Goal: Task Accomplishment & Management: Use online tool/utility

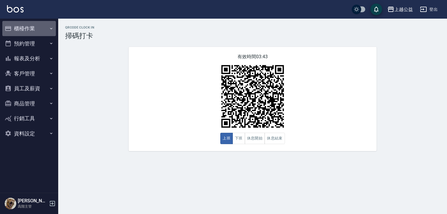
click at [33, 27] on button "櫃檯作業" at bounding box center [29, 28] width 54 height 15
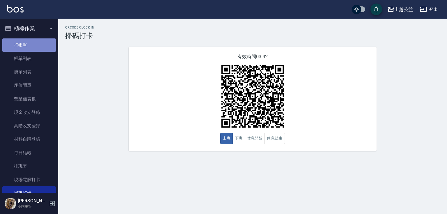
click at [37, 42] on link "打帳單" at bounding box center [29, 44] width 54 height 13
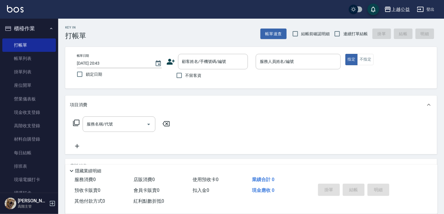
click at [190, 74] on span "不留客資" at bounding box center [194, 76] width 16 height 6
click at [186, 74] on input "不留客資" at bounding box center [179, 75] width 12 height 12
checkbox input "true"
click at [338, 35] on input "連續打單結帳" at bounding box center [337, 34] width 12 height 12
checkbox input "true"
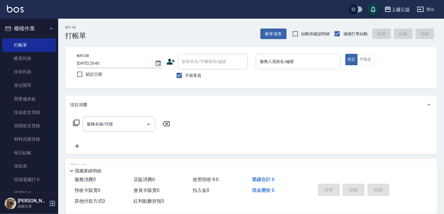
click at [285, 57] on input "服務人員姓名/編號" at bounding box center [299, 62] width 80 height 10
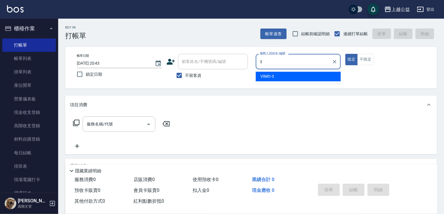
type input "VIMO-3"
type button "true"
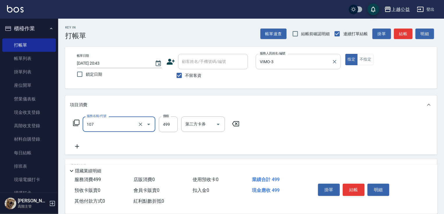
type input "舒活499(107)"
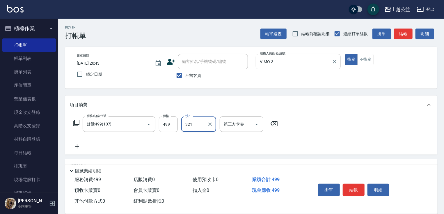
type input "321"
click at [203, 130] on div "洗-1" at bounding box center [198, 124] width 35 height 15
type input "[PERSON_NAME]-32"
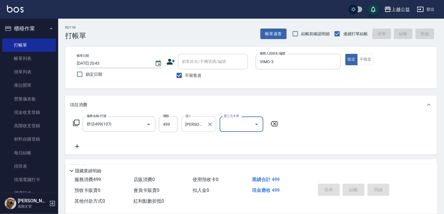
type input "[DATE] 20:44"
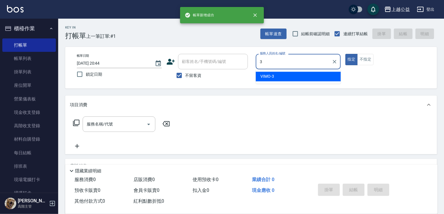
type input "VIMO-3"
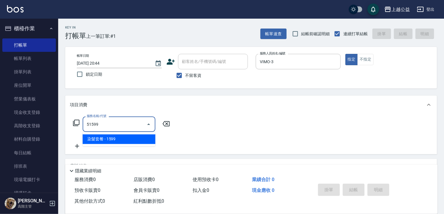
type input "染髮套餐(51599)"
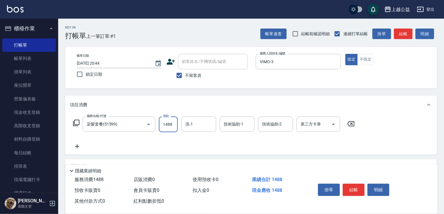
type input "1488"
type input "[PERSON_NAME]-32"
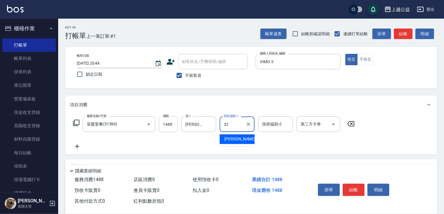
type input "[PERSON_NAME]-32"
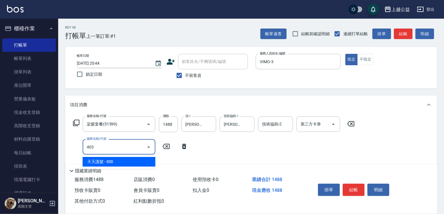
type input "天天護髮(403)"
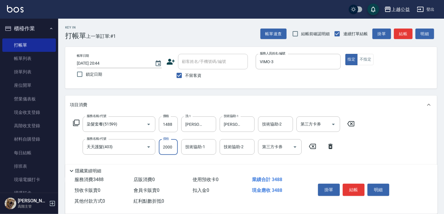
type input "2000"
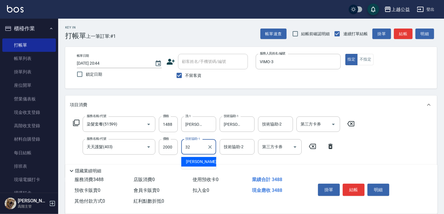
type input "[PERSON_NAME]-32"
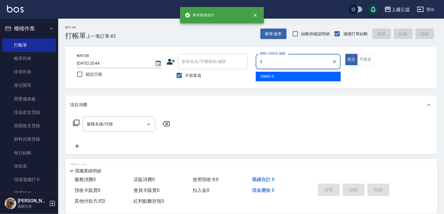
type input "VIMO-3"
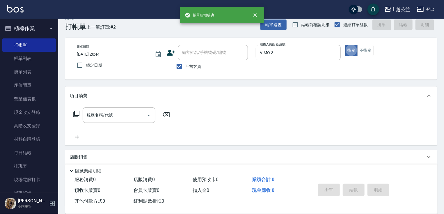
scroll to position [9, 0]
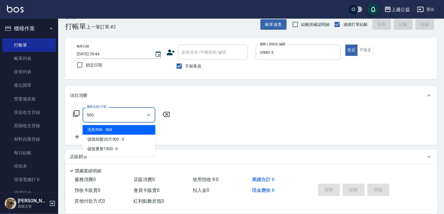
type input "洗剪500(500)"
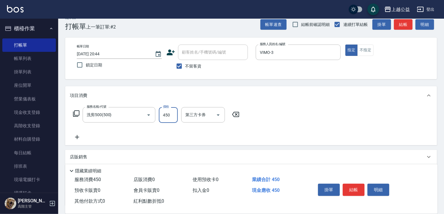
type input "450"
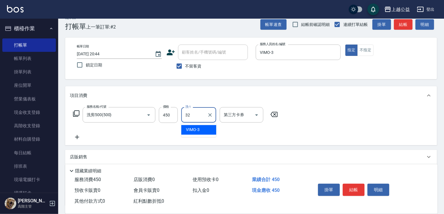
type input "[PERSON_NAME]-32"
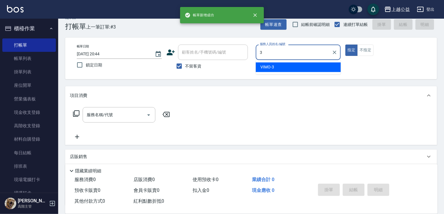
type input "VIMO-3"
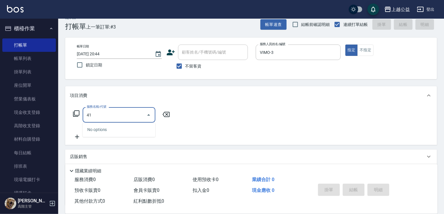
type input "4"
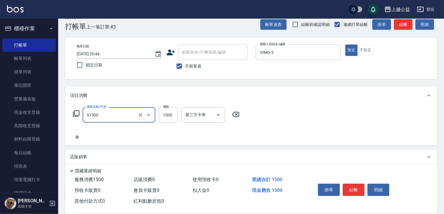
type input "染髮(51500)"
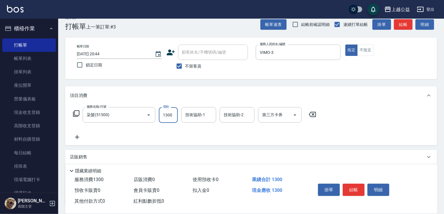
type input "1300"
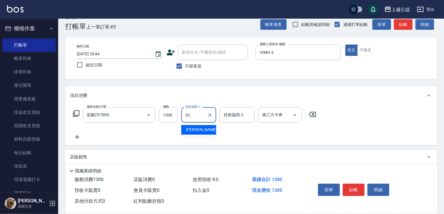
type input "[PERSON_NAME]-32"
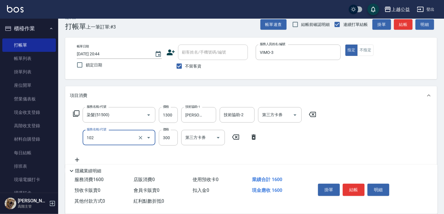
type input "活氧舒壓洗300(102)"
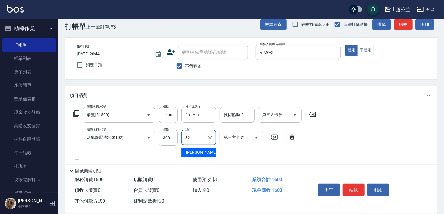
type input "[PERSON_NAME]-32"
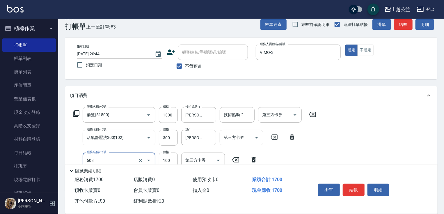
type input "精油長髮(608)"
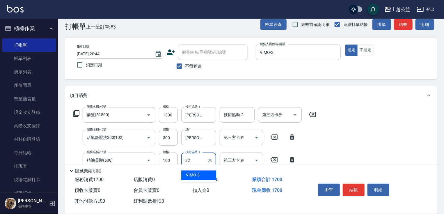
type input "[PERSON_NAME]-32"
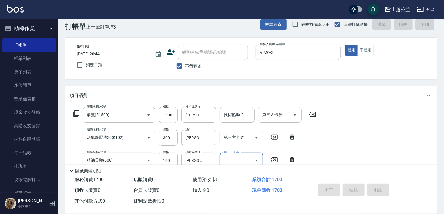
type input "[DATE] 20:45"
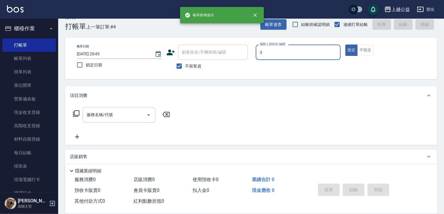
type input "VIMO-3"
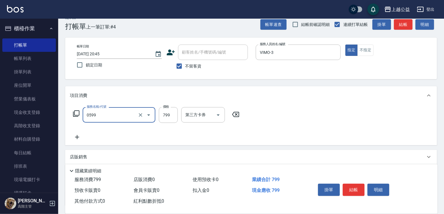
type input "精油SPA(0599)"
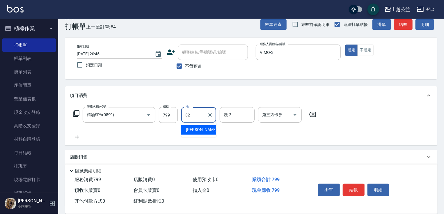
type input "[PERSON_NAME]-32"
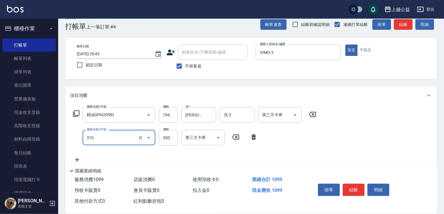
type input "剪髮(310)"
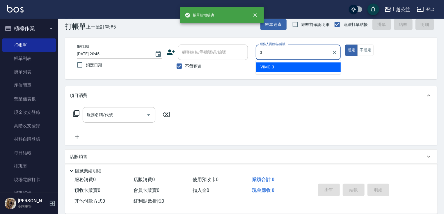
type input "VIMO-3"
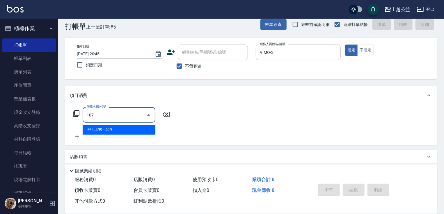
type input "舒活499(107)"
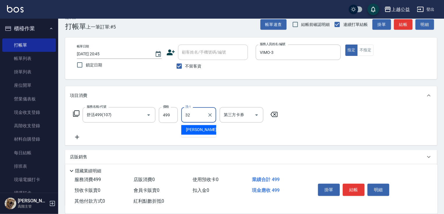
type input "[PERSON_NAME]-32"
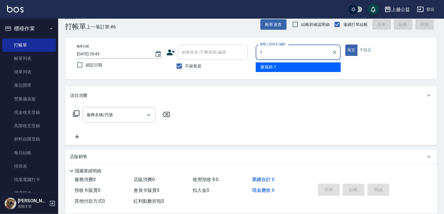
type input "[PERSON_NAME]-7"
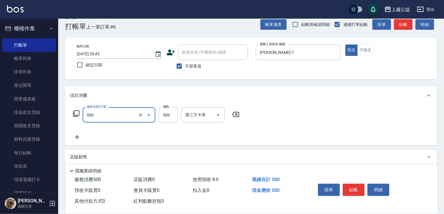
type input "洗剪500(500)"
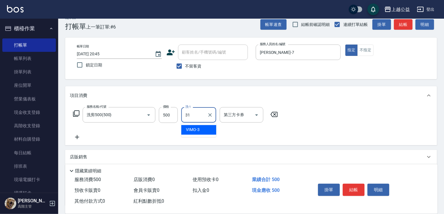
type input "[PERSON_NAME]-31"
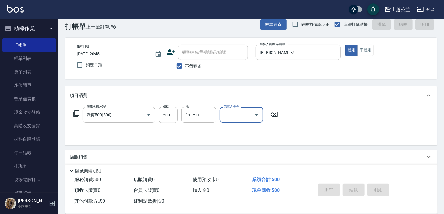
type input "[DATE] 20:46"
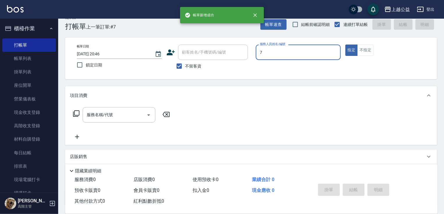
type input "[PERSON_NAME]-7"
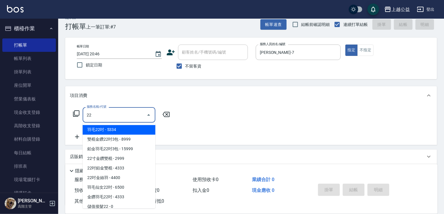
type input "2"
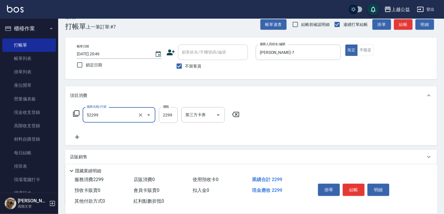
type input "春漾個性A(52299)"
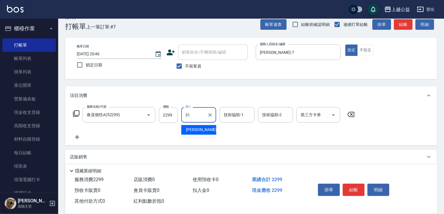
type input "[PERSON_NAME]-31"
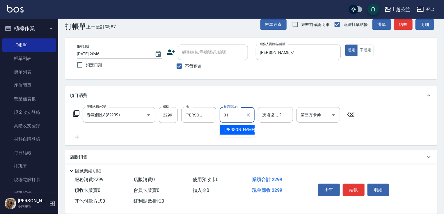
type input "[PERSON_NAME]-31"
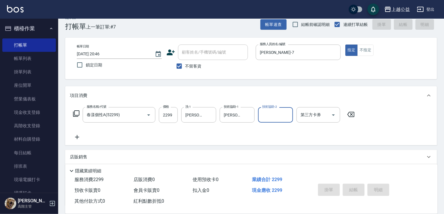
type input "[DATE] 21:04"
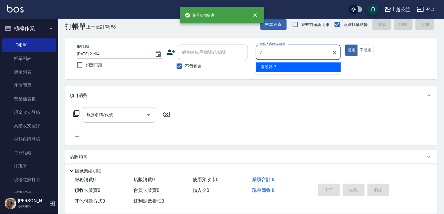
type input "[PERSON_NAME]-7"
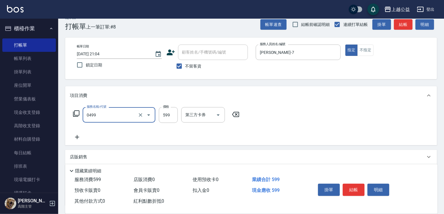
type input "頭皮去角質(0499)"
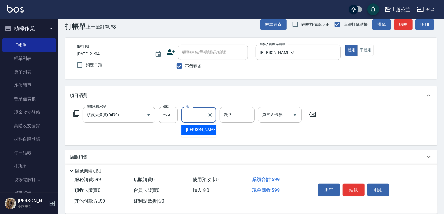
type input "[PERSON_NAME]-31"
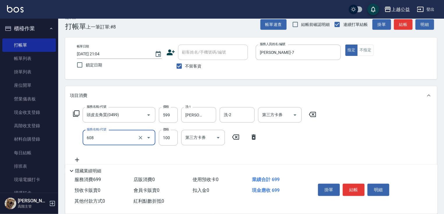
type input "精油長髮(608)"
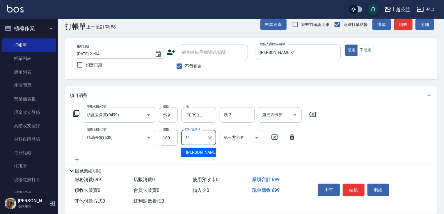
type input "[PERSON_NAME]-31"
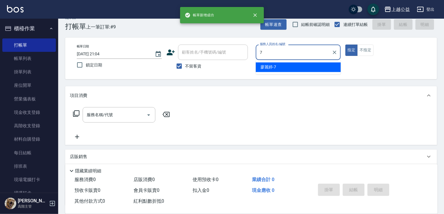
type input "[PERSON_NAME]-7"
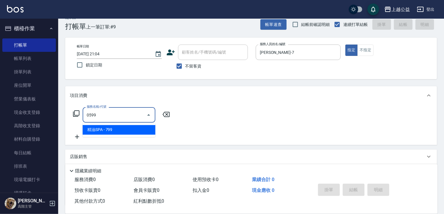
type input "精油SPA(0599)"
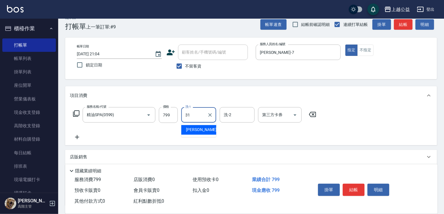
type input "[PERSON_NAME]-31"
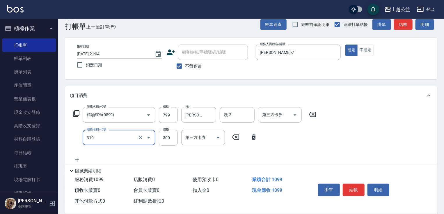
type input "剪髮(310)"
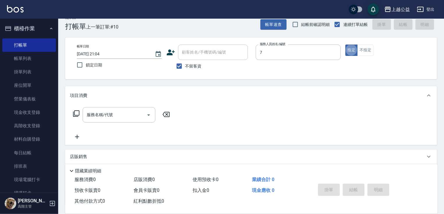
type input "[PERSON_NAME]-7"
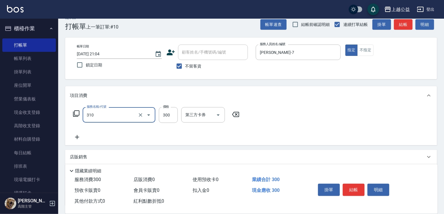
type input "剪髮(310)"
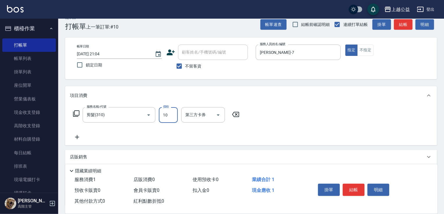
type input "100"
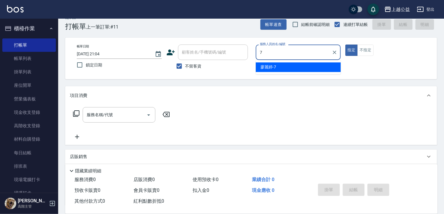
type input "[PERSON_NAME]-7"
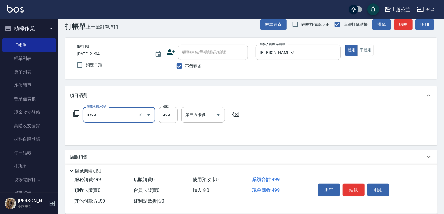
type input "海鹽SPA洗(0399)"
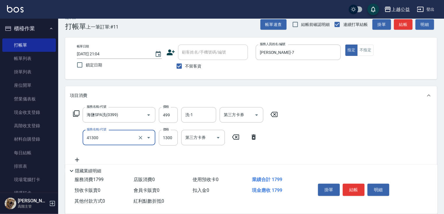
type input "鏡面1300(41300)"
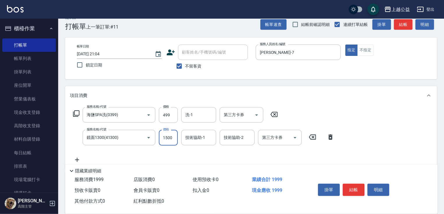
type input "1500"
type input "[PERSON_NAME]-31"
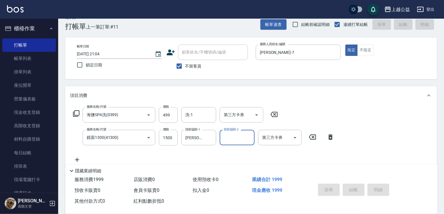
type input "[DATE] 21:05"
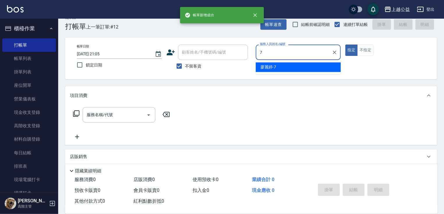
type input "[PERSON_NAME]-7"
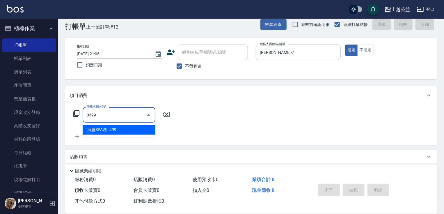
type input "海鹽SPA洗(0399)"
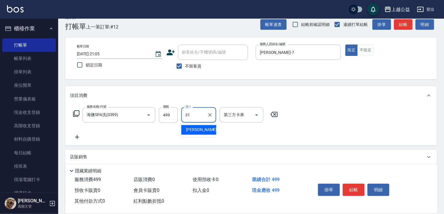
type input "[PERSON_NAME]-31"
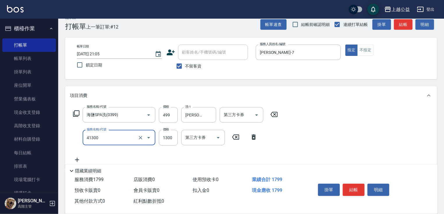
type input "鏡面1300(41300)"
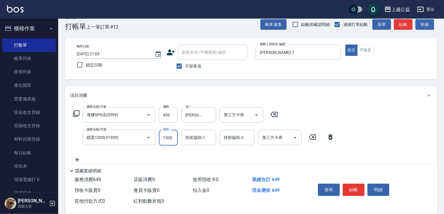
type input "1500"
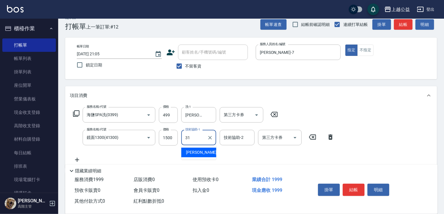
type input "[PERSON_NAME]-31"
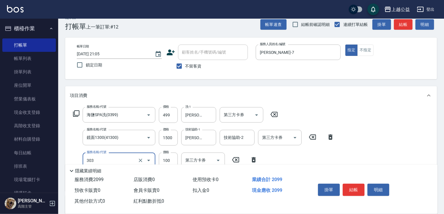
type input "剪髮(303)"
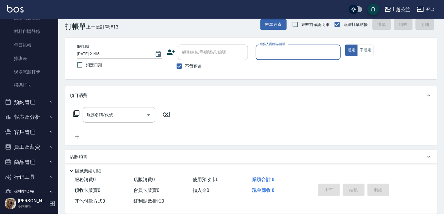
scroll to position [121, 0]
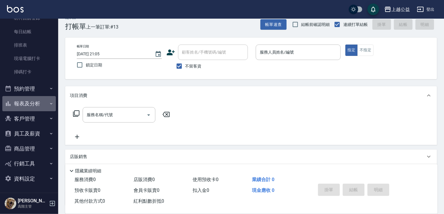
click at [29, 105] on button "報表及分析" at bounding box center [29, 103] width 54 height 15
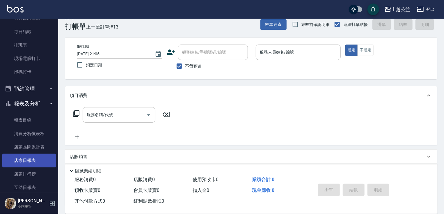
click at [26, 166] on link "店家日報表" at bounding box center [29, 160] width 54 height 13
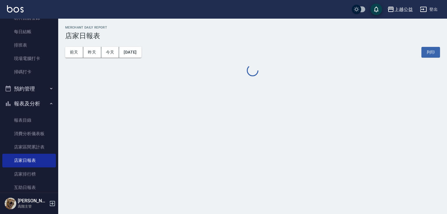
drag, startPoint x: 239, startPoint y: 97, endPoint x: 238, endPoint y: 103, distance: 6.5
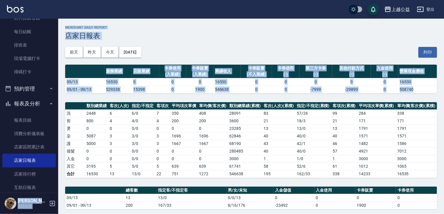
drag, startPoint x: 58, startPoint y: 76, endPoint x: 64, endPoint y: 112, distance: 36.6
click at [65, 119] on div "上越公益 登出 櫃檯作業 打帳單 帳單列表 掛單列表 座位開單 營業儀表板 現金收支登錄 高階收支登錄 材料自購登錄 每日結帳 排班表 現場電腦打卡 掃碼打卡…" at bounding box center [222, 200] width 444 height 400
click at [63, 98] on div "上越公益 [DATE] 店家日報表 列印時間： [DATE][PHONE_NUMBER]:05 Merchant Daily Report 店家日報表 [DA…" at bounding box center [251, 210] width 386 height 382
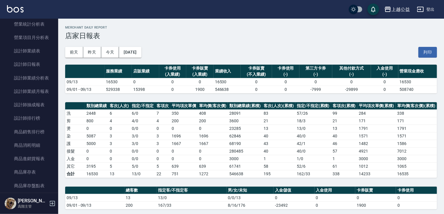
scroll to position [382, 0]
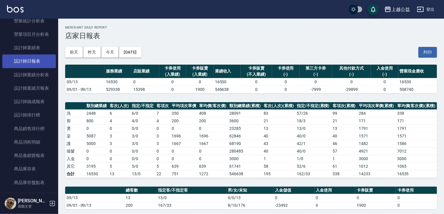
click at [36, 61] on link "設計師日報表" at bounding box center [29, 60] width 54 height 13
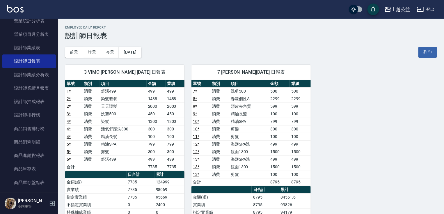
drag, startPoint x: 196, startPoint y: 115, endPoint x: 205, endPoint y: 142, distance: 28.6
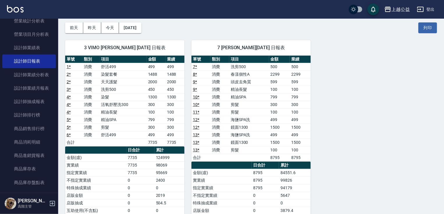
scroll to position [38, 0]
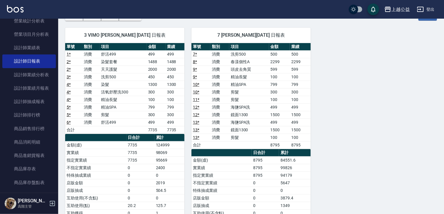
drag, startPoint x: 276, startPoint y: 135, endPoint x: 276, endPoint y: 154, distance: 19.2
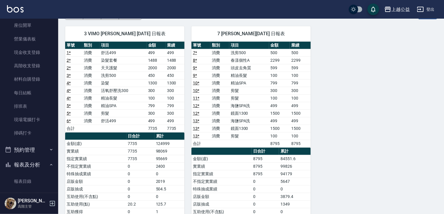
scroll to position [0, 0]
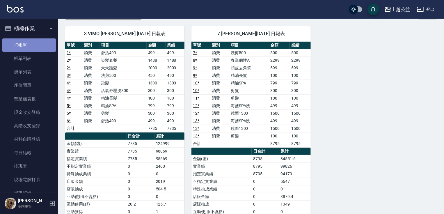
click at [42, 42] on link "打帳單" at bounding box center [29, 44] width 54 height 13
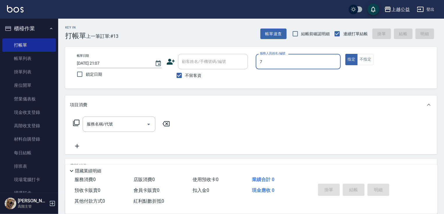
type input "[PERSON_NAME]-7"
type button "true"
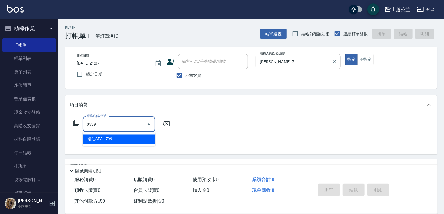
type input "精油SPA(0599)"
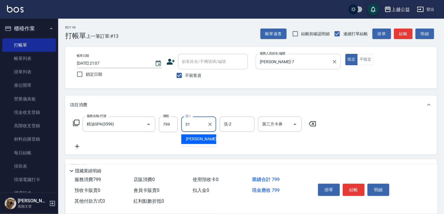
type input "[PERSON_NAME]-31"
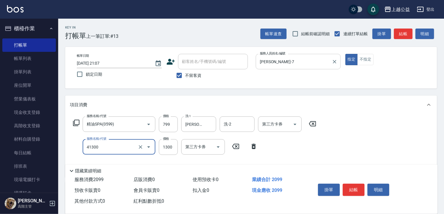
type input "鏡面1300(41300)"
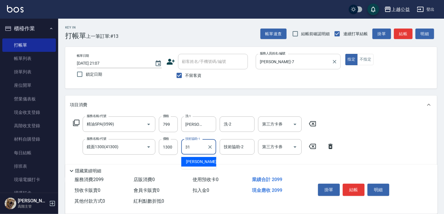
type input "[PERSON_NAME]-31"
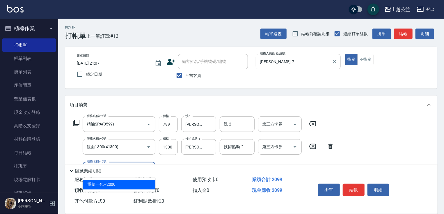
type input "重整一包(70044)"
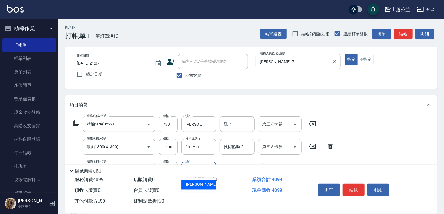
type input "[PERSON_NAME]-31"
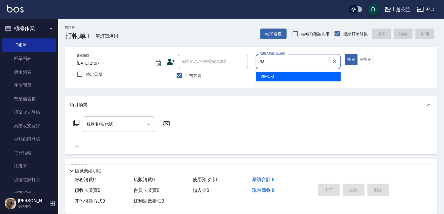
type input "[PERSON_NAME]-33"
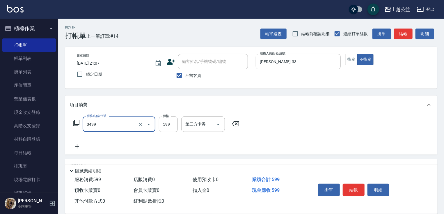
type input "頭皮去角質(0499)"
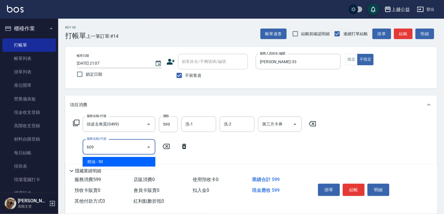
type input "精油(609)"
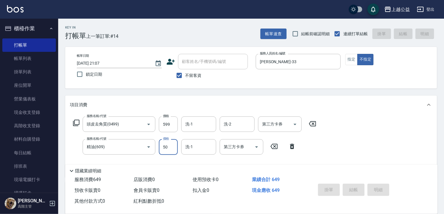
type input "[DATE] 21:17"
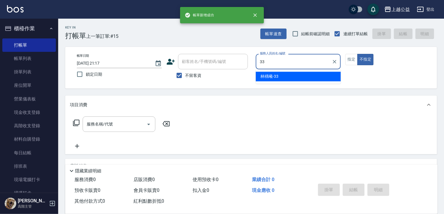
type input "[PERSON_NAME]-33"
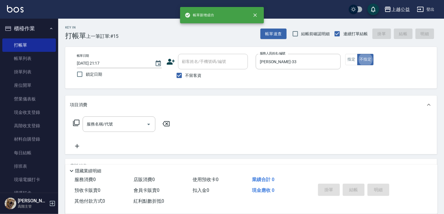
type button "false"
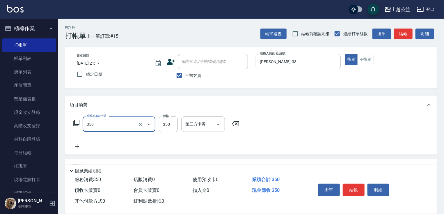
type input "一般洗剪(350)"
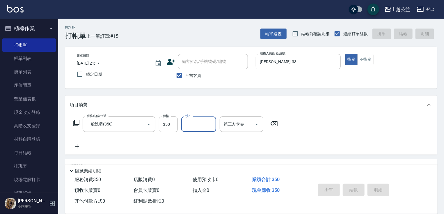
type input "[DATE] 21:18"
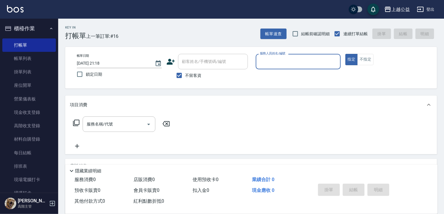
click at [278, 65] on input "服務人員姓名/編號" at bounding box center [299, 62] width 80 height 10
type input "MARS-1"
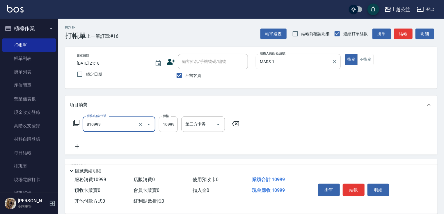
type input "金鑽羽毛18吋/3包(810999)"
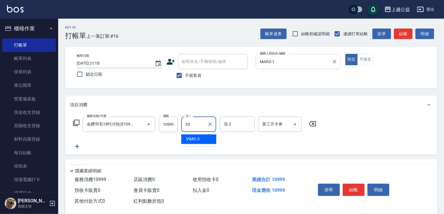
type input "[PERSON_NAME]-33"
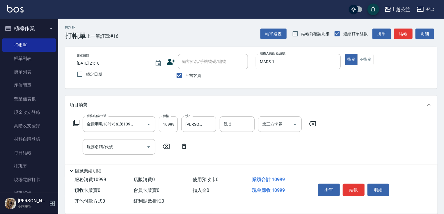
click at [77, 122] on icon at bounding box center [76, 122] width 7 height 7
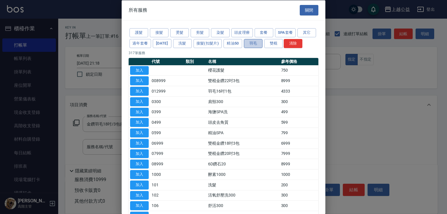
click at [263, 44] on button "羽毛" at bounding box center [253, 43] width 19 height 9
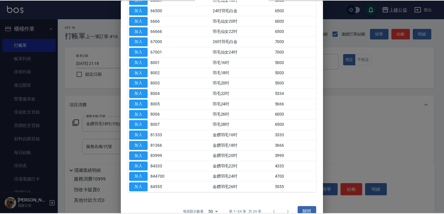
scroll to position [140, 0]
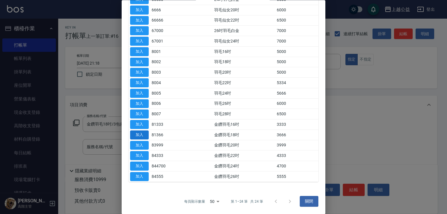
click at [144, 135] on button "加入" at bounding box center [139, 134] width 19 height 9
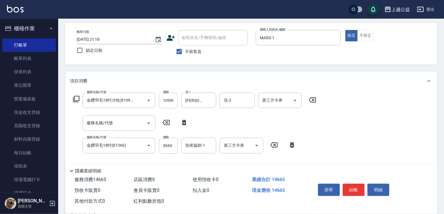
scroll to position [47, 0]
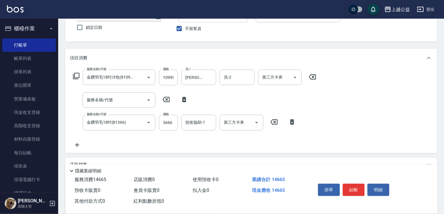
drag, startPoint x: 202, startPoint y: 148, endPoint x: 196, endPoint y: 160, distance: 13.7
click at [166, 99] on icon at bounding box center [166, 99] width 7 height 5
click at [184, 98] on icon at bounding box center [184, 99] width 4 height 5
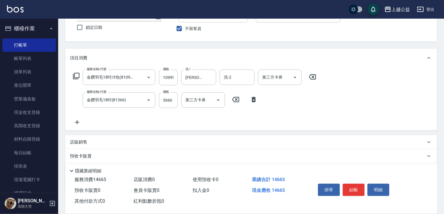
type input "金鑽羽毛18吋(81366)"
click at [172, 77] on input "10999" at bounding box center [168, 78] width 19 height 16
click at [170, 77] on input "10999" at bounding box center [168, 78] width 19 height 16
type input "7000"
click at [161, 102] on input "3666" at bounding box center [168, 100] width 19 height 16
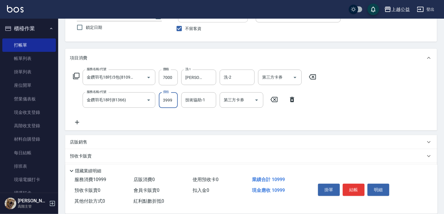
type input "3999"
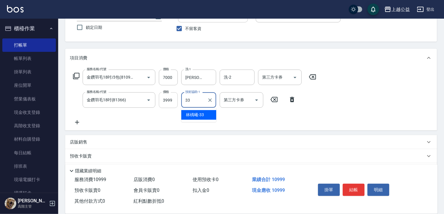
type input "[PERSON_NAME]-33"
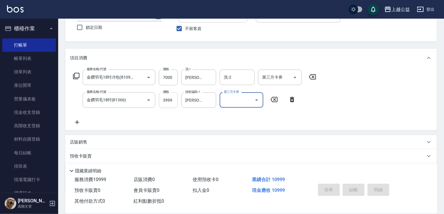
type input "[DATE] 21:20"
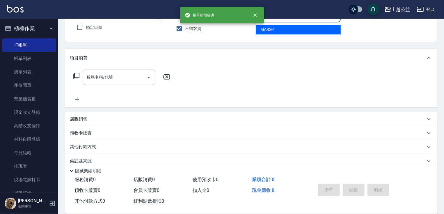
type input "MARS-1"
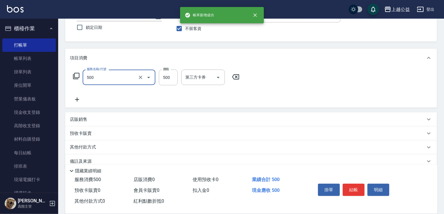
type input "洗剪500(500)"
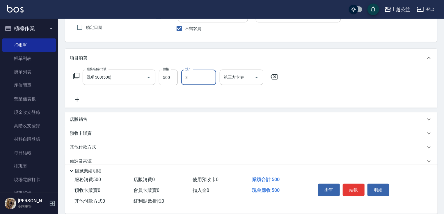
type input "VIMO-3"
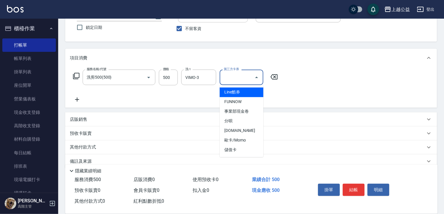
type input "Line酷券"
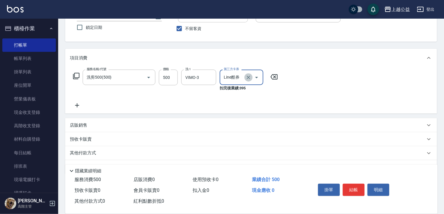
click at [247, 77] on icon "Clear" at bounding box center [249, 78] width 6 height 6
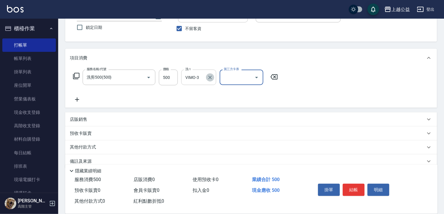
click at [209, 80] on icon "Clear" at bounding box center [210, 78] width 6 height 6
click at [195, 73] on input "洗-1" at bounding box center [199, 77] width 30 height 10
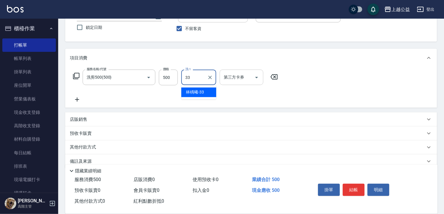
type input "[PERSON_NAME]-33"
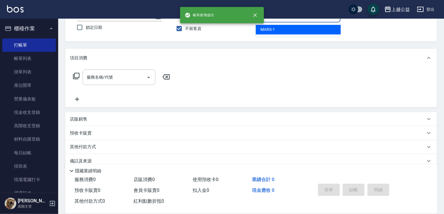
type input "MARS-1"
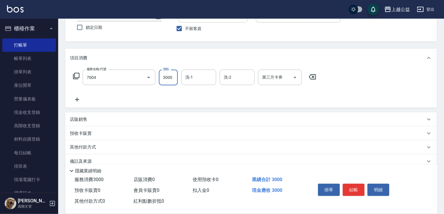
type input "重整3包(7004)"
type input "[PERSON_NAME]-33"
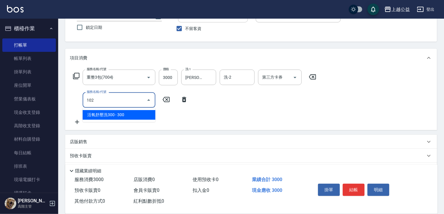
type input "活氧舒壓洗300(102)"
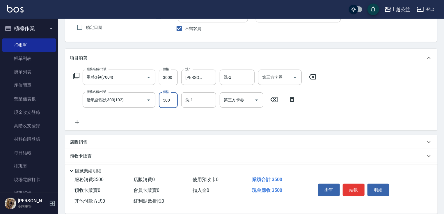
type input "500"
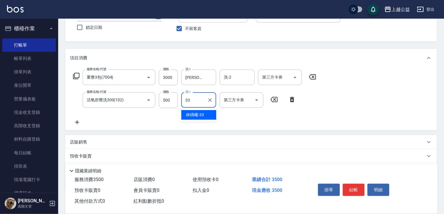
type input "[PERSON_NAME]-33"
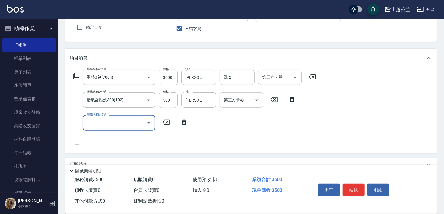
click at [257, 100] on icon "Open" at bounding box center [256, 100] width 3 height 1
click at [219, 135] on div "服務名稱/代號 重整3包(7004) 服務名稱/代號 價格 3000 價格 洗-1 [PERSON_NAME]-33 洗-1 洗-2 洗-2 第三方卡券 第三…" at bounding box center [195, 109] width 250 height 79
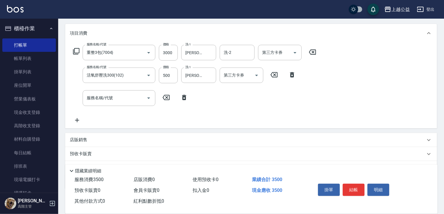
scroll to position [102, 0]
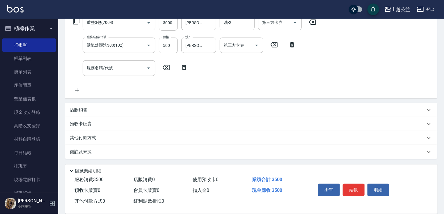
drag, startPoint x: 216, startPoint y: 129, endPoint x: 103, endPoint y: 173, distance: 121.1
click at [104, 136] on div "其他付款方式" at bounding box center [248, 138] width 356 height 6
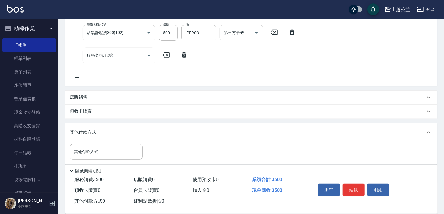
scroll to position [138, 0]
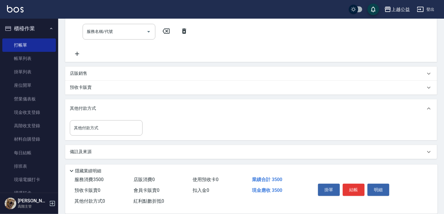
drag, startPoint x: 153, startPoint y: 150, endPoint x: 130, endPoint y: 158, distance: 24.7
click at [112, 132] on input "其他付款方式" at bounding box center [107, 128] width 68 height 10
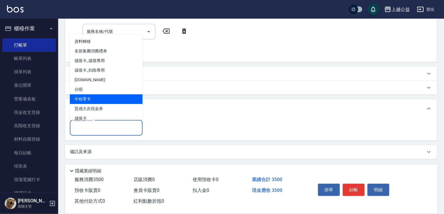
click at [109, 101] on span "中租零卡" at bounding box center [106, 99] width 73 height 10
type input "中租零卡"
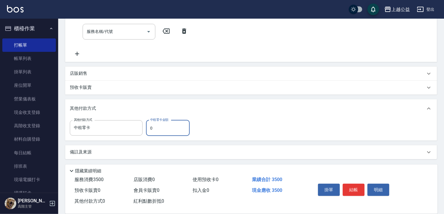
drag, startPoint x: 159, startPoint y: 133, endPoint x: 149, endPoint y: 131, distance: 9.5
click at [149, 131] on input "0" at bounding box center [168, 128] width 44 height 16
type input "3500"
click at [350, 187] on button "結帳" at bounding box center [354, 190] width 22 height 12
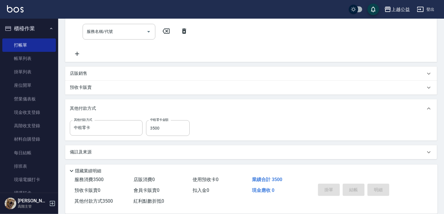
type input "[DATE] 21:21"
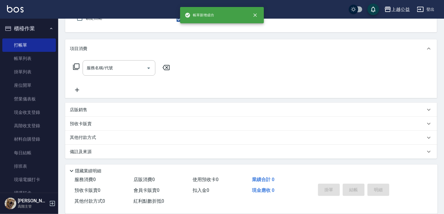
scroll to position [0, 0]
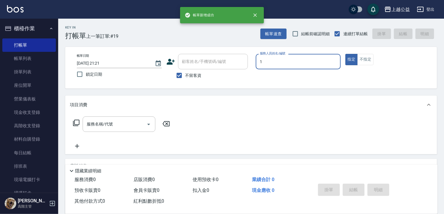
type input "MARS-1"
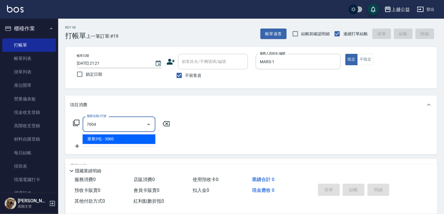
type input "重整3包(7004)"
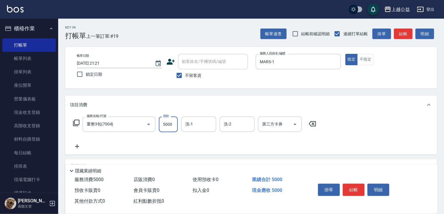
type input "5000"
type input "[PERSON_NAME]-33"
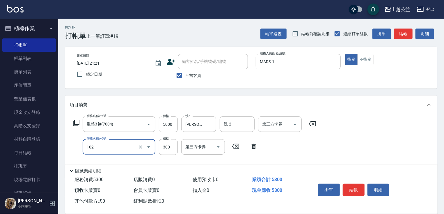
type input "活氧舒壓洗300(102)"
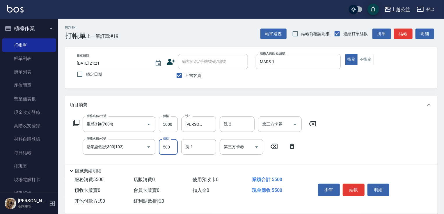
type input "500"
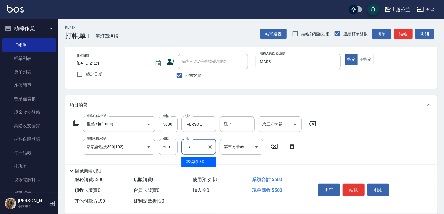
type input "[PERSON_NAME]-33"
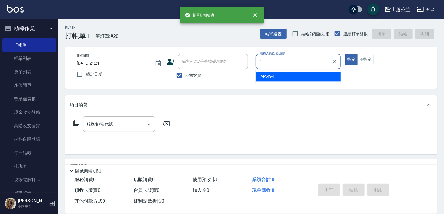
type input "MARS-1"
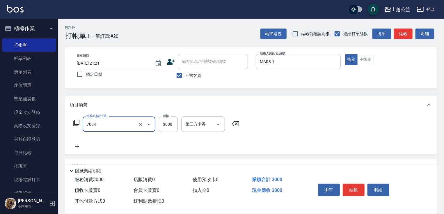
type input "重整3包(7004)"
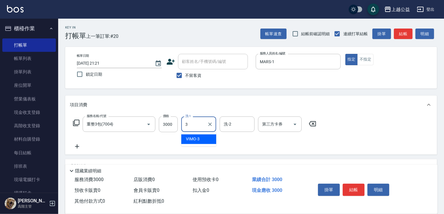
type input "VIMO-3"
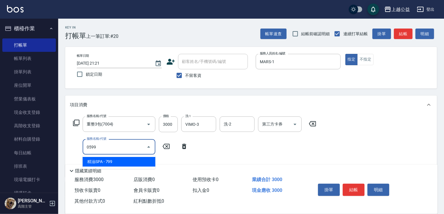
type input "精油SPA(0599)"
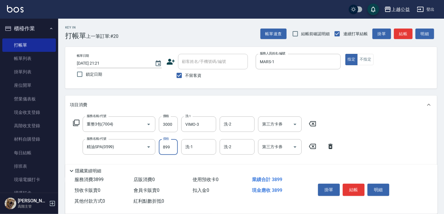
type input "899"
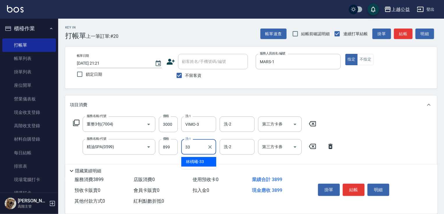
type input "[PERSON_NAME]-33"
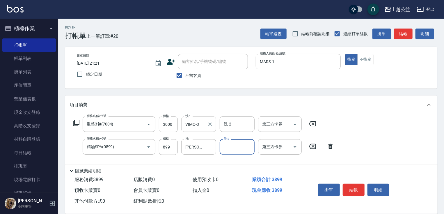
click at [203, 123] on input "VIMO-3" at bounding box center [194, 124] width 21 height 10
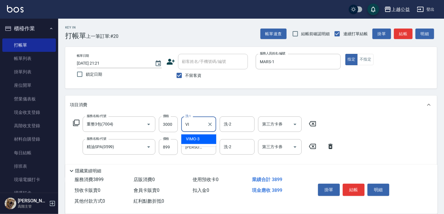
type input "V"
type input "[PERSON_NAME]-33"
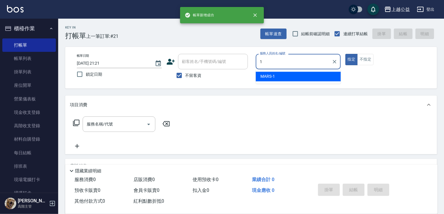
type input "MARS-1"
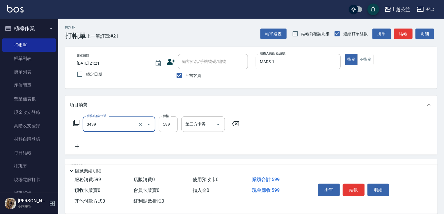
type input "頭皮去角質(0499)"
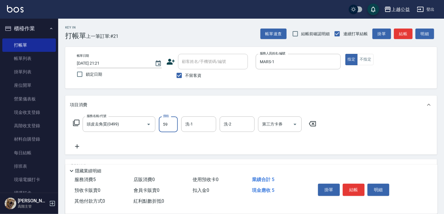
type input "599"
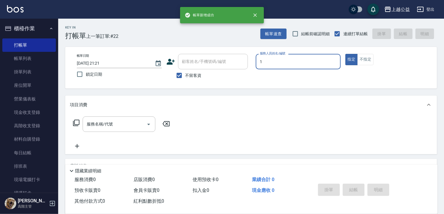
type input "MARS-1"
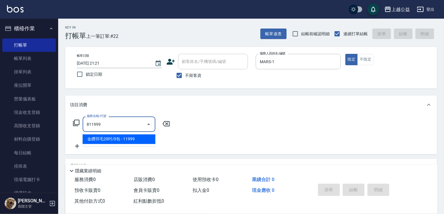
type input "金鑽羽毛20吋/3包(811999)"
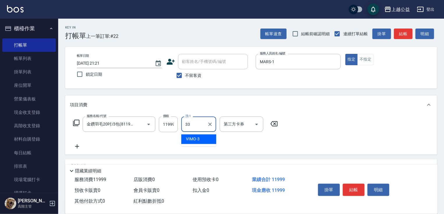
type input "[PERSON_NAME]-33"
click at [176, 127] on input "11999" at bounding box center [168, 125] width 19 height 16
type input "13999"
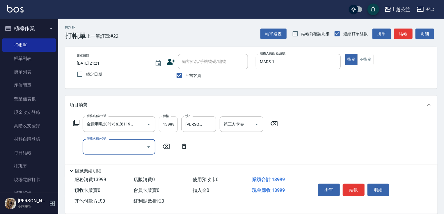
scroll to position [0, 0]
type input "2A燙髮套餐(21599)"
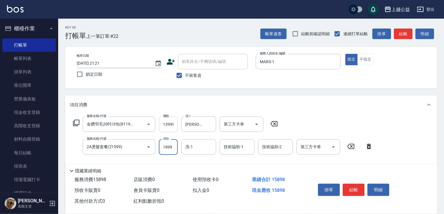
type input "1899"
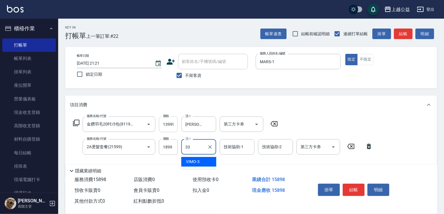
type input "[PERSON_NAME]-33"
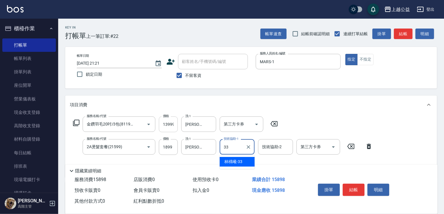
type input "[PERSON_NAME]-33"
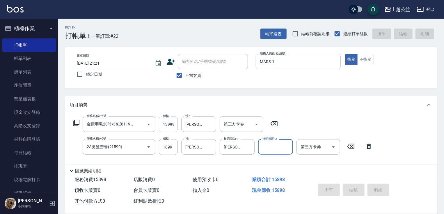
type input "[DATE] 21:22"
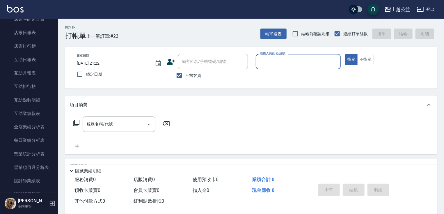
scroll to position [245, 0]
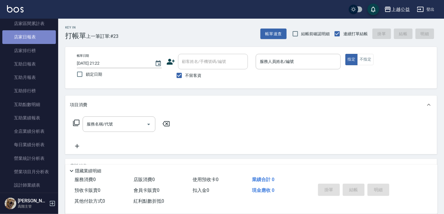
click at [36, 42] on link "店家日報表" at bounding box center [29, 36] width 54 height 13
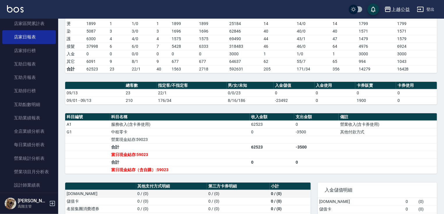
scroll to position [191, 0]
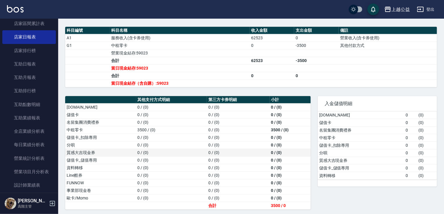
drag, startPoint x: 197, startPoint y: 144, endPoint x: 198, endPoint y: 153, distance: 8.6
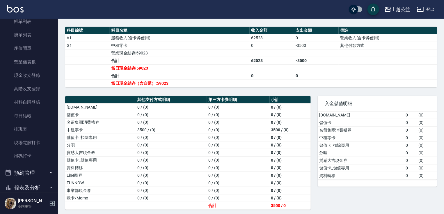
scroll to position [0, 0]
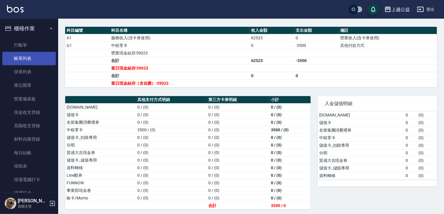
click at [36, 64] on link "帳單列表" at bounding box center [29, 58] width 54 height 13
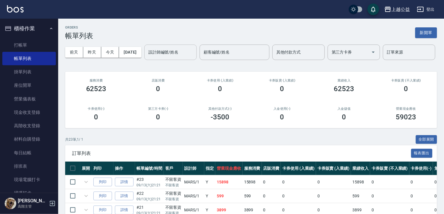
click at [147, 57] on input "設計師編號/姓名" at bounding box center [170, 52] width 47 height 10
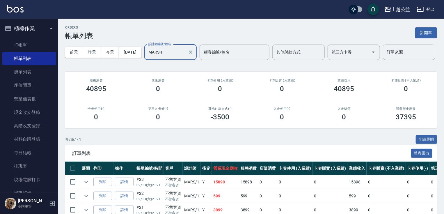
type input "MARS-1"
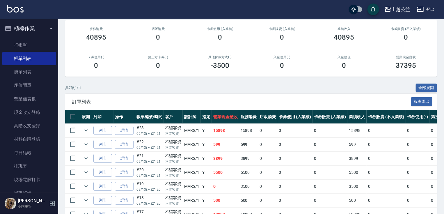
scroll to position [103, 0]
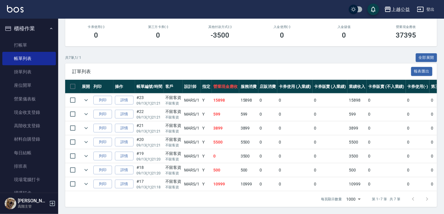
drag, startPoint x: 212, startPoint y: 209, endPoint x: 213, endPoint y: 223, distance: 14.6
drag, startPoint x: 108, startPoint y: 111, endPoint x: 107, endPoint y: 77, distance: 33.5
drag, startPoint x: 107, startPoint y: 77, endPoint x: 111, endPoint y: 40, distance: 37.8
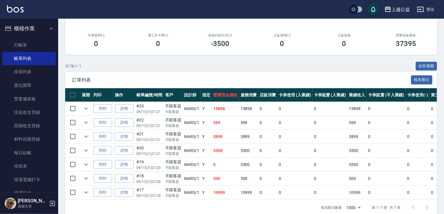
scroll to position [0, 0]
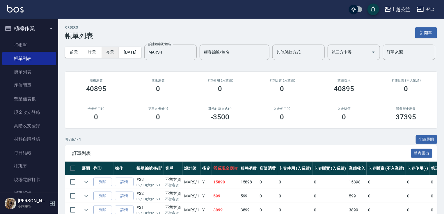
drag, startPoint x: 111, startPoint y: 40, endPoint x: 110, endPoint y: 49, distance: 9.4
click at [147, 57] on input "MARS-1" at bounding box center [166, 52] width 38 height 10
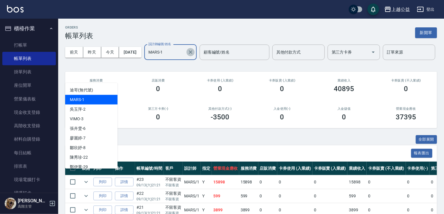
click at [188, 55] on icon "Clear" at bounding box center [191, 52] width 6 height 6
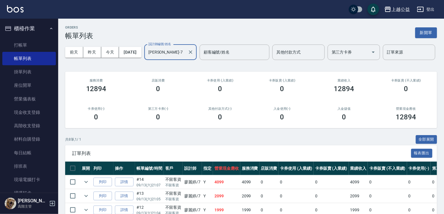
type input "[PERSON_NAME]-7"
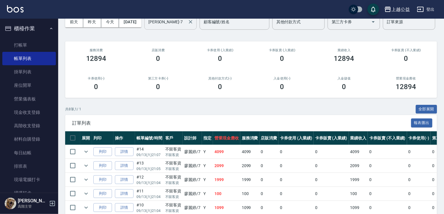
scroll to position [117, 0]
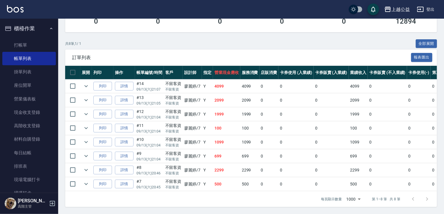
drag, startPoint x: 152, startPoint y: 136, endPoint x: 169, endPoint y: 222, distance: 86.9
click at [24, 48] on link "打帳單" at bounding box center [29, 44] width 54 height 13
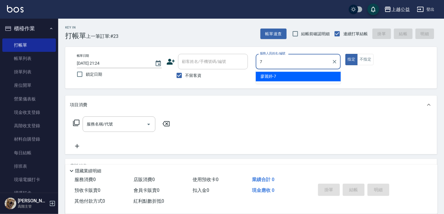
type input "[PERSON_NAME]-7"
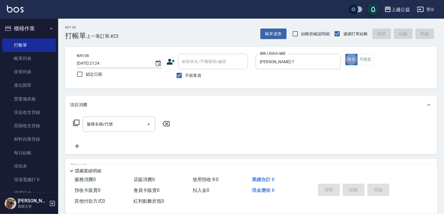
type button "true"
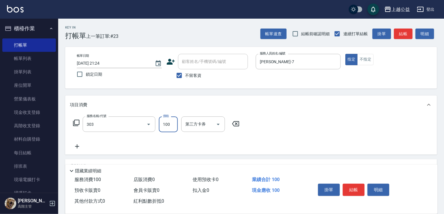
type input "剪髮(303)"
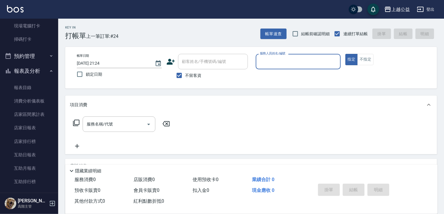
scroll to position [233, 0]
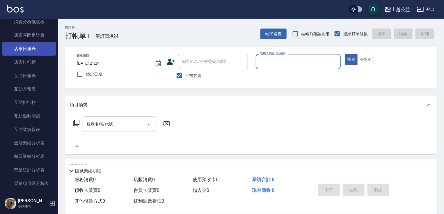
click at [37, 52] on link "店家日報表" at bounding box center [29, 48] width 54 height 13
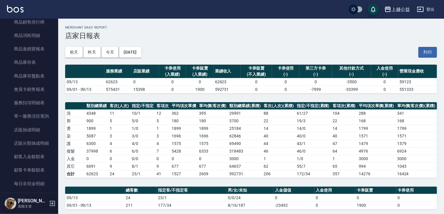
scroll to position [692, 0]
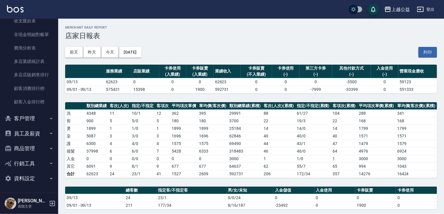
drag, startPoint x: 61, startPoint y: 65, endPoint x: 220, endPoint y: 141, distance: 176.3
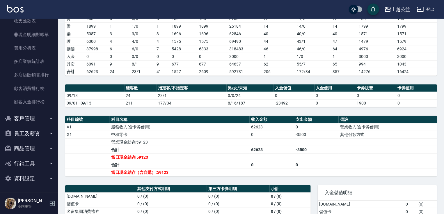
scroll to position [191, 0]
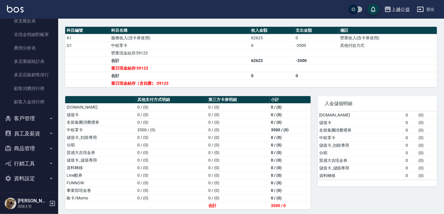
drag, startPoint x: 223, startPoint y: 133, endPoint x: 233, endPoint y: 194, distance: 61.9
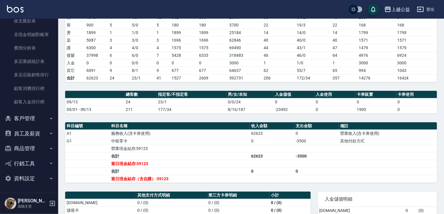
drag, startPoint x: 415, startPoint y: 119, endPoint x: 415, endPoint y: 110, distance: 9.0
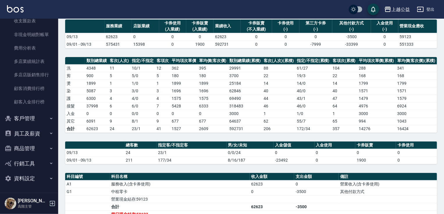
drag, startPoint x: 414, startPoint y: 104, endPoint x: 414, endPoint y: 100, distance: 3.8
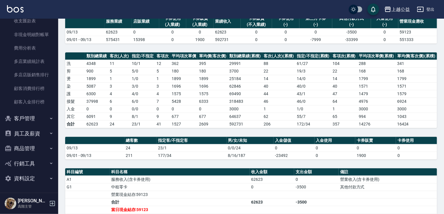
scroll to position [53, 0]
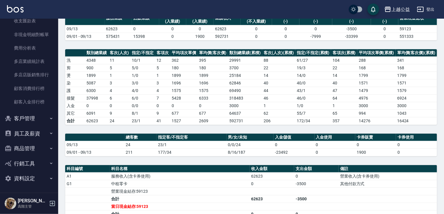
drag, startPoint x: 424, startPoint y: 121, endPoint x: 426, endPoint y: 130, distance: 9.7
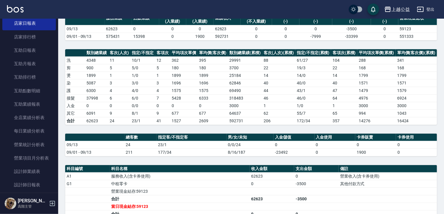
scroll to position [250, 0]
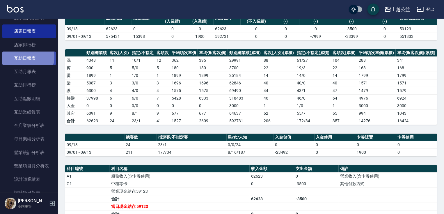
click at [27, 57] on link "互助日報表" at bounding box center [29, 58] width 54 height 13
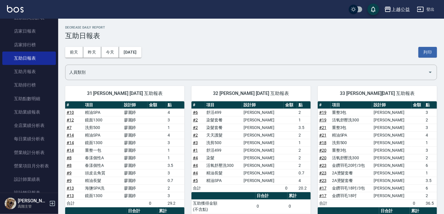
scroll to position [50, 0]
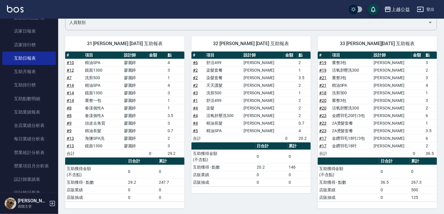
drag, startPoint x: 438, startPoint y: 217, endPoint x: 437, endPoint y: 214, distance: 3.8
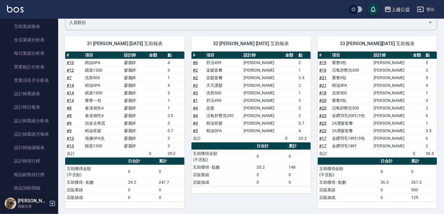
scroll to position [339, 0]
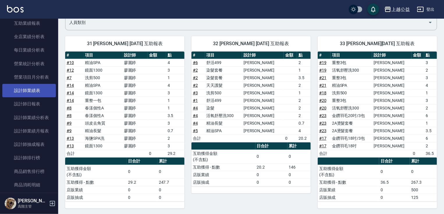
click at [47, 96] on link "設計師業績表" at bounding box center [29, 90] width 54 height 13
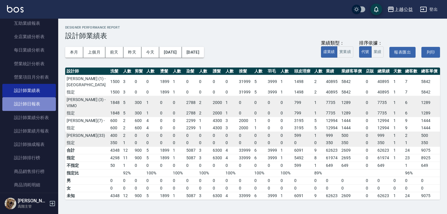
click at [45, 105] on link "設計師日報表" at bounding box center [29, 103] width 54 height 13
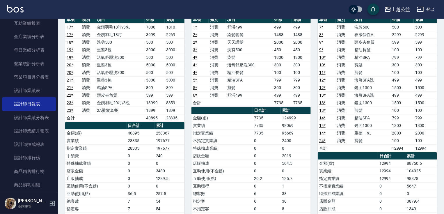
drag, startPoint x: 331, startPoint y: 113, endPoint x: 343, endPoint y: 144, distance: 33.6
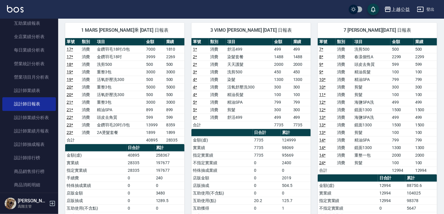
drag, startPoint x: 317, startPoint y: 134, endPoint x: 316, endPoint y: 123, distance: 10.8
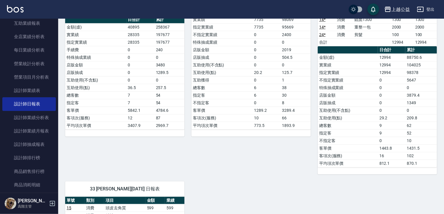
scroll to position [330, 0]
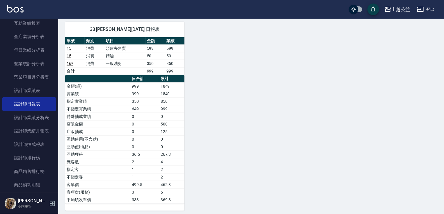
drag, startPoint x: 218, startPoint y: 132, endPoint x: 229, endPoint y: 185, distance: 54.0
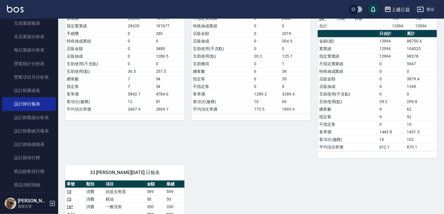
drag, startPoint x: 216, startPoint y: 124, endPoint x: 216, endPoint y: 64, distance: 59.7
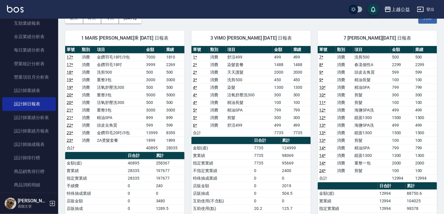
scroll to position [19, 0]
